Goal: Transaction & Acquisition: Purchase product/service

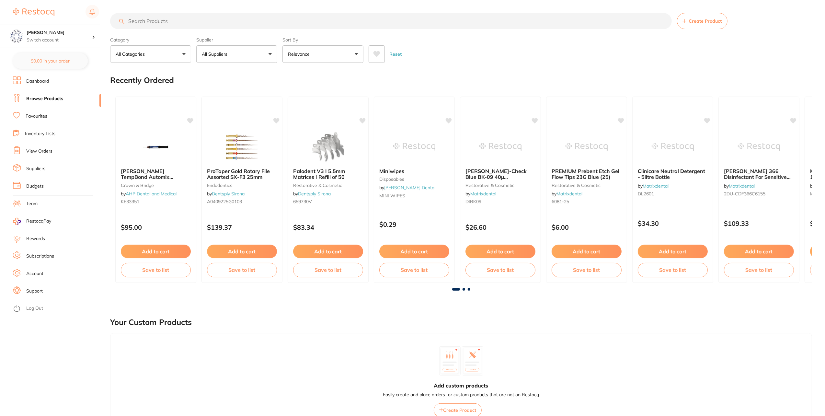
click at [201, 15] on input "search" at bounding box center [391, 21] width 562 height 16
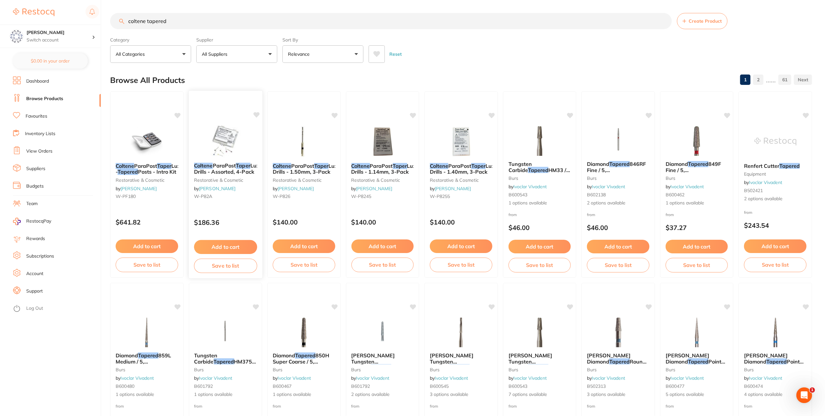
click at [220, 166] on span "ParaPost" at bounding box center [223, 165] width 23 height 6
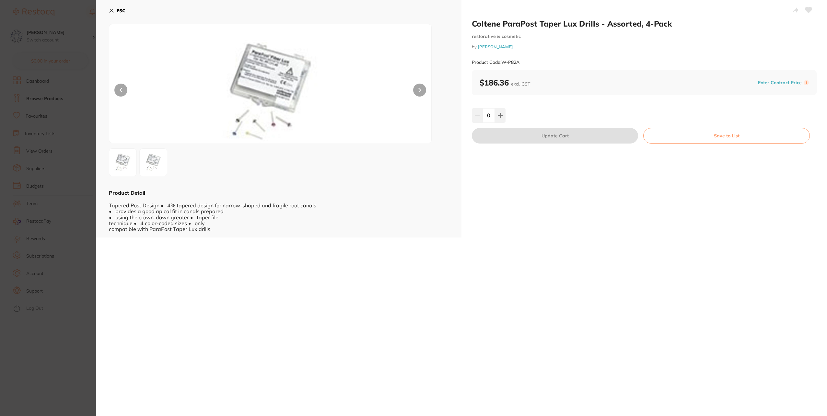
drag, startPoint x: 114, startPoint y: 8, endPoint x: 119, endPoint y: 12, distance: 6.5
click at [114, 8] on button "ESC" at bounding box center [117, 10] width 17 height 11
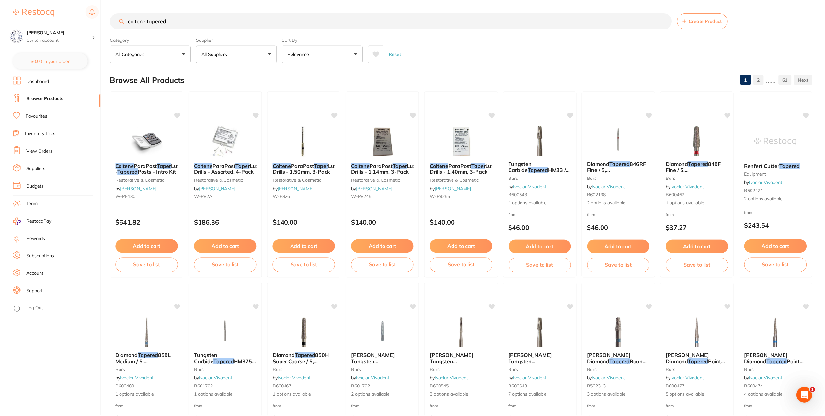
scroll to position [0, 0]
drag, startPoint x: 151, startPoint y: 166, endPoint x: 262, endPoint y: 168, distance: 111.4
click at [151, 166] on span "ParaPost" at bounding box center [145, 165] width 23 height 6
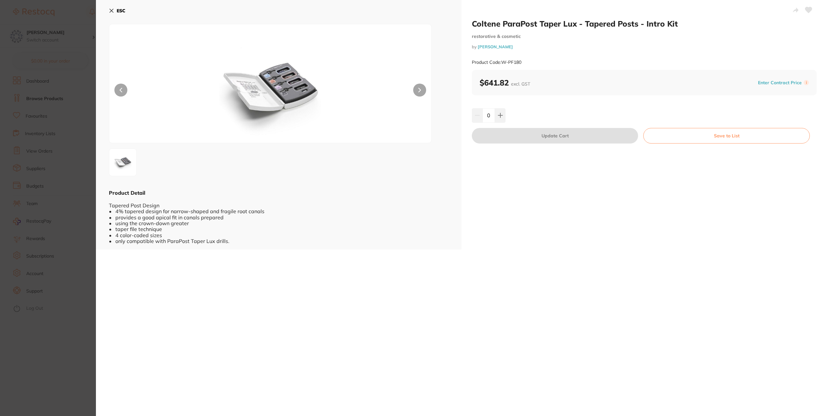
click at [115, 11] on button "ESC" at bounding box center [117, 10] width 17 height 11
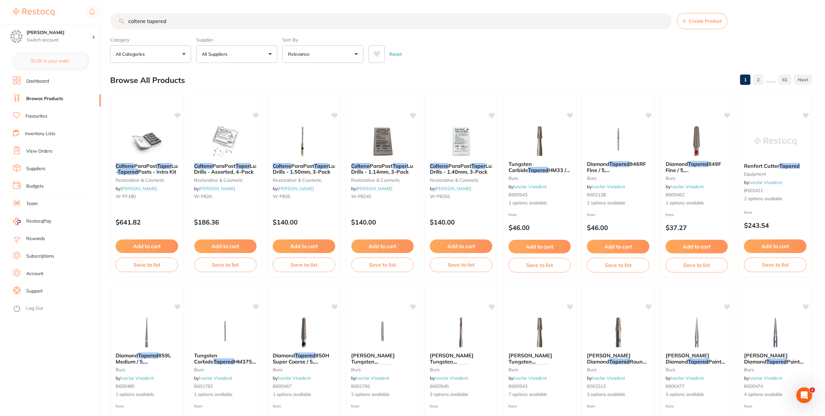
drag, startPoint x: 185, startPoint y: 23, endPoint x: 96, endPoint y: 22, distance: 88.7
click at [96, 22] on div "$104.50 Eumundi Dental Switch account Eumundi Dental $0.00 in your order Dashbo…" at bounding box center [412, 208] width 825 height 416
type input "parapost fibre"
